Goal: Check status: Check status

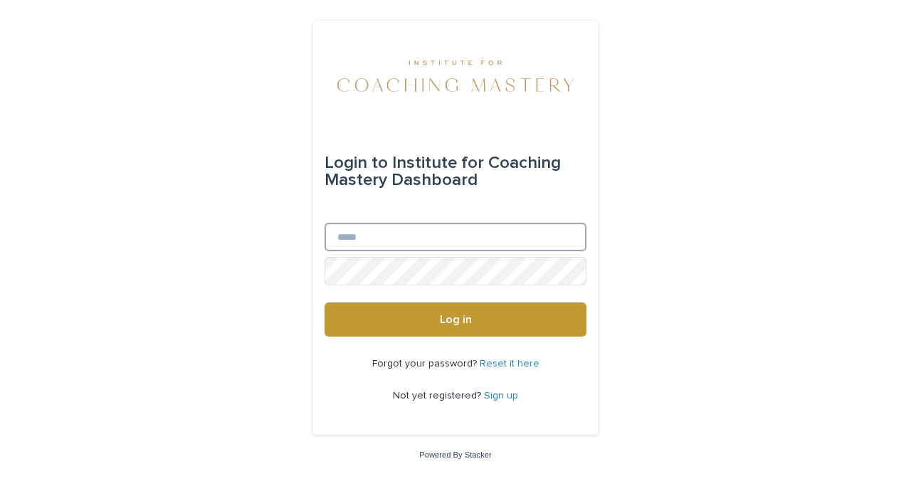
type input "**********"
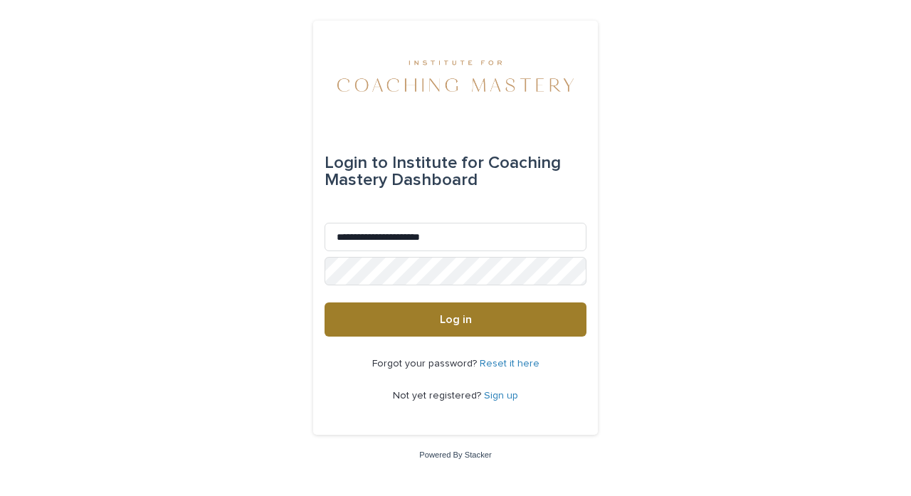
click at [420, 316] on button "Log in" at bounding box center [456, 320] width 262 height 34
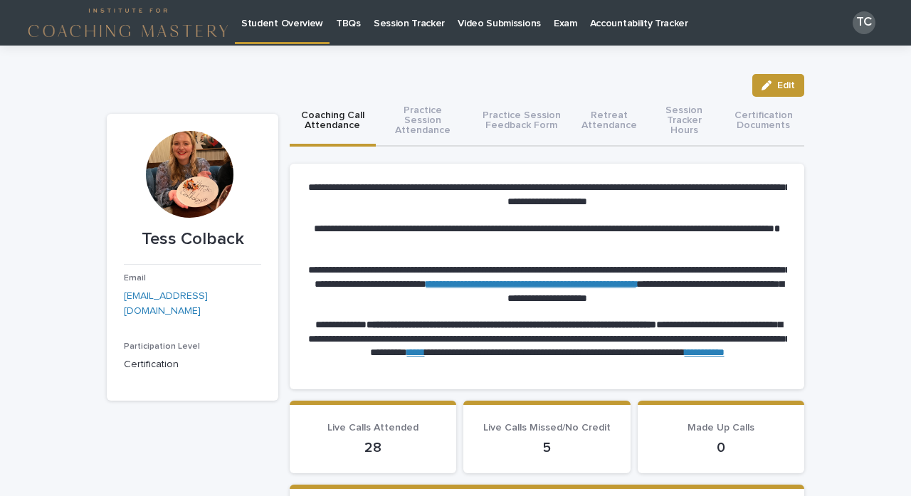
click at [497, 26] on p "Video Submissions" at bounding box center [499, 15] width 83 height 30
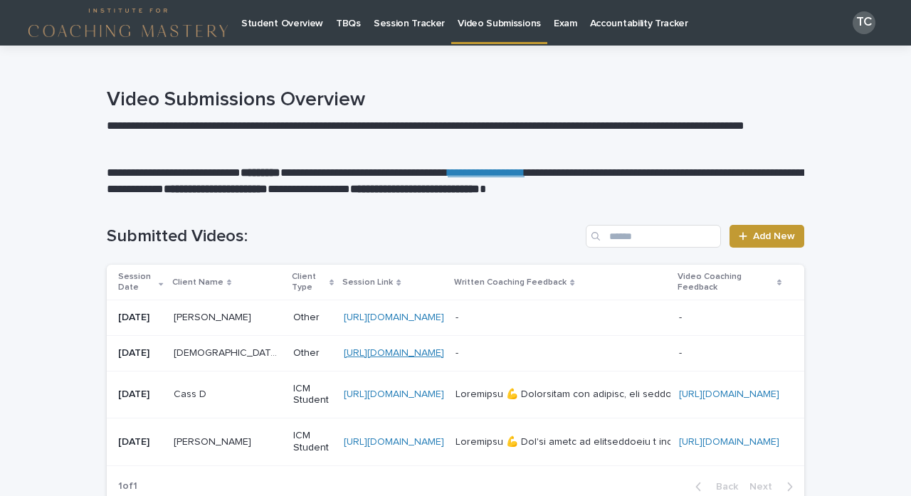
click at [426, 353] on link "https://simplicityje-my.sharepoint.com/:v:/g/personal/tess_colback_com/EbKQhPtc…" at bounding box center [394, 353] width 100 height 10
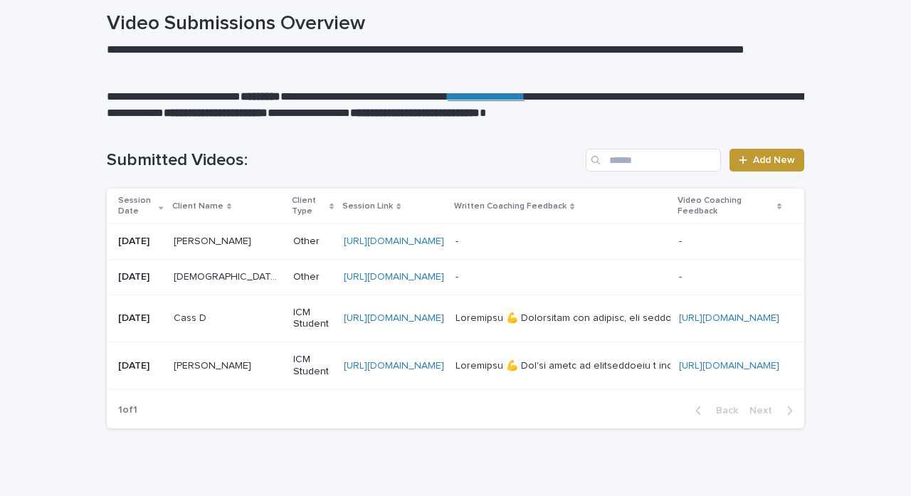
scroll to position [0, 240]
click at [476, 315] on div at bounding box center [561, 318] width 211 height 12
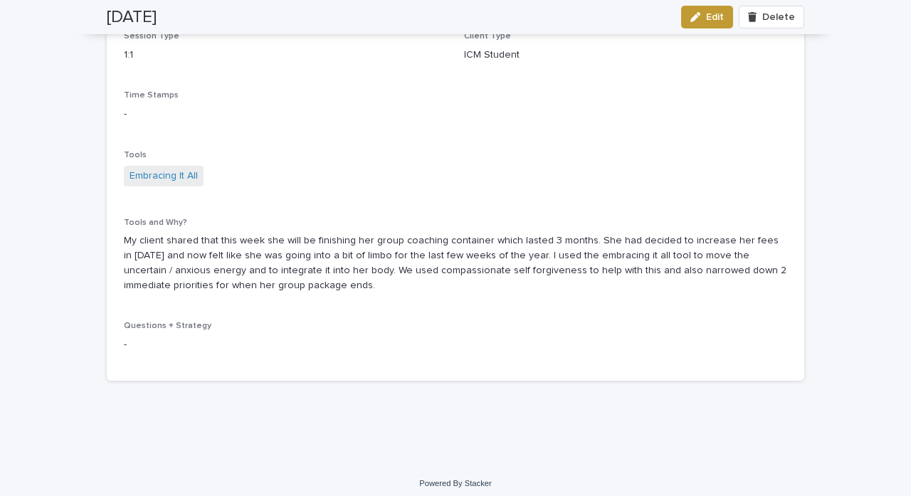
scroll to position [252, 0]
